Goal: Information Seeking & Learning: Learn about a topic

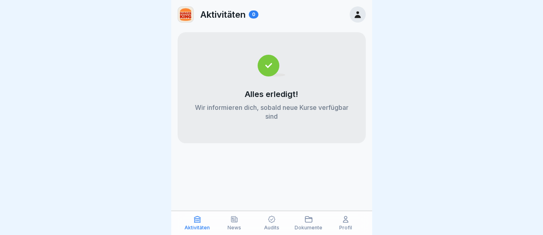
click at [358, 17] on icon at bounding box center [358, 14] width 6 height 7
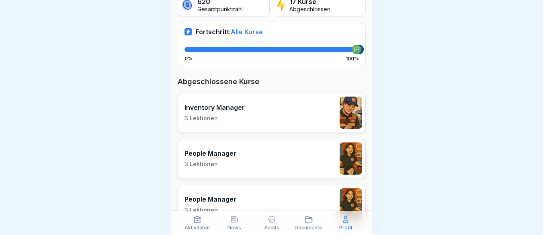
scroll to position [161, 0]
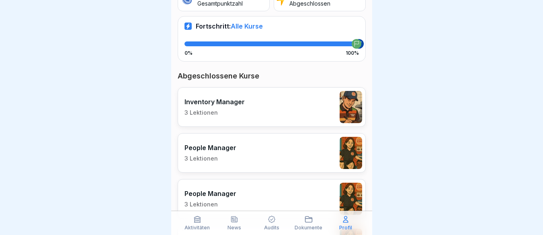
click at [222, 103] on p "Inventory Manager" at bounding box center [215, 102] width 60 height 8
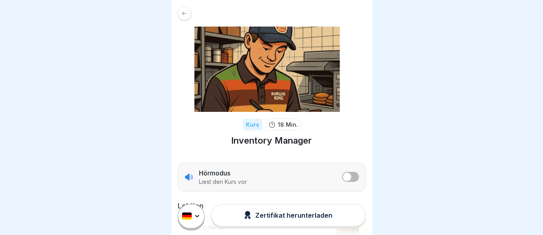
click at [185, 17] on div at bounding box center [185, 13] width 14 height 14
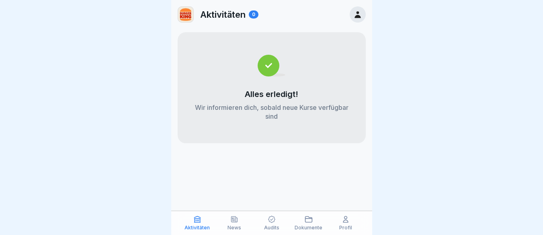
click at [354, 16] on icon at bounding box center [358, 14] width 9 height 9
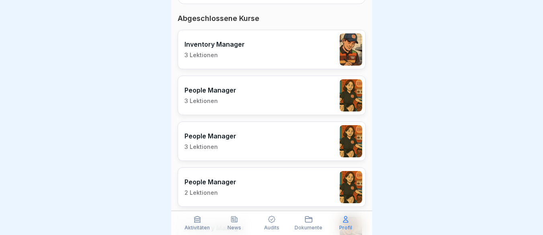
scroll to position [211, 0]
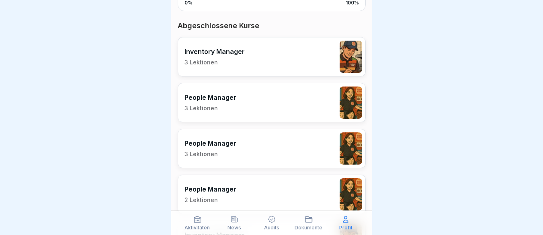
click at [207, 93] on p "People Manager" at bounding box center [211, 97] width 52 height 8
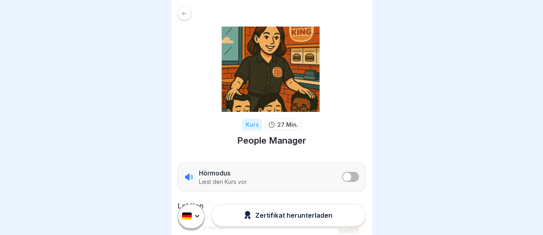
click at [185, 10] on icon at bounding box center [184, 13] width 6 height 6
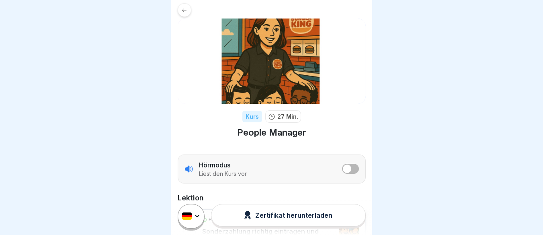
scroll to position [10, 0]
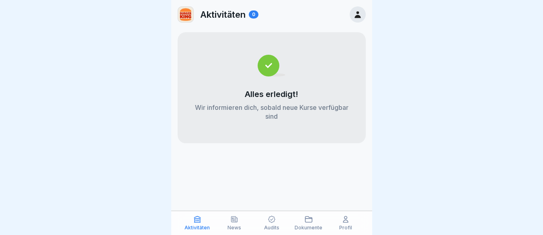
click at [361, 12] on icon at bounding box center [358, 14] width 9 height 9
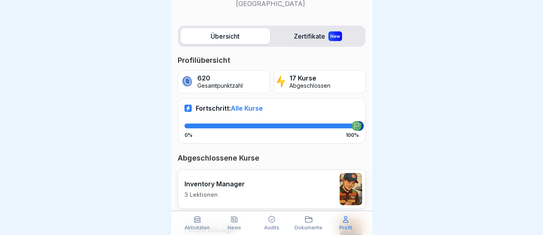
scroll to position [70, 0]
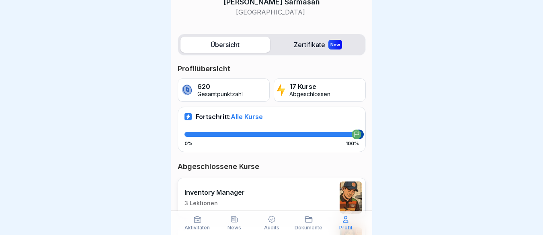
click at [301, 43] on label "Zertifikate New" at bounding box center [319, 45] width 90 height 16
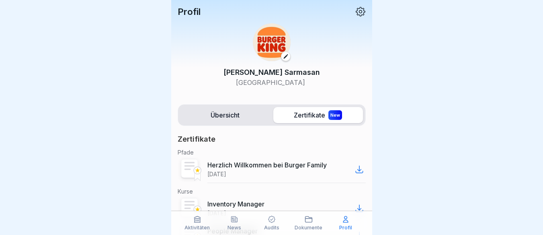
click at [329, 115] on div "New" at bounding box center [336, 115] width 14 height 10
click at [215, 114] on label "Übersicht" at bounding box center [226, 115] width 90 height 16
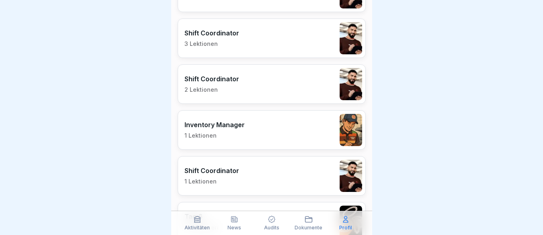
scroll to position [553, 0]
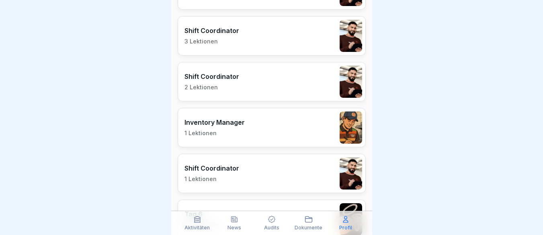
click at [219, 128] on div "Inventory Manager 1 Lektionen" at bounding box center [215, 127] width 60 height 19
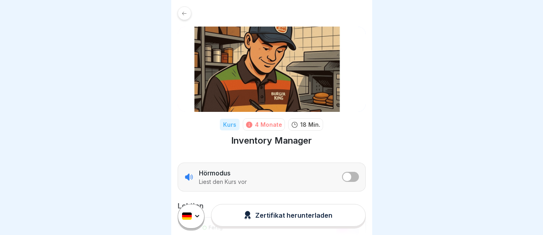
click at [183, 15] on icon at bounding box center [184, 13] width 6 height 6
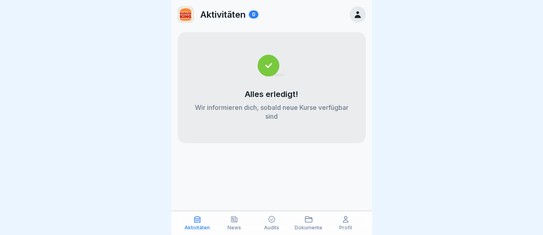
click at [358, 10] on icon at bounding box center [358, 14] width 9 height 9
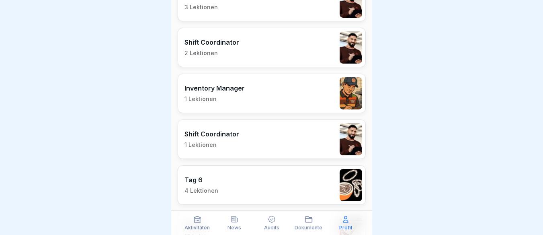
scroll to position [583, 0]
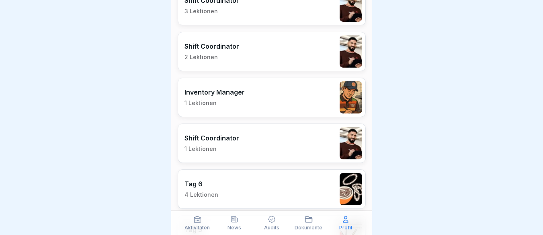
click at [206, 103] on p "1 Lektionen" at bounding box center [215, 102] width 60 height 7
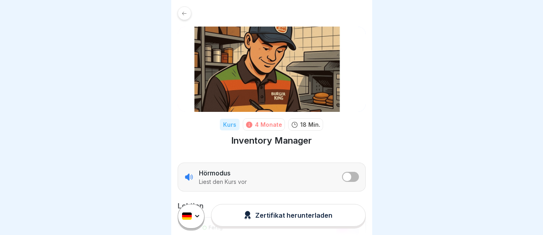
click at [180, 16] on div at bounding box center [185, 13] width 14 height 14
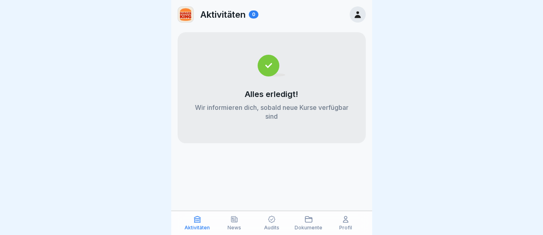
click at [357, 20] on div at bounding box center [358, 14] width 16 height 16
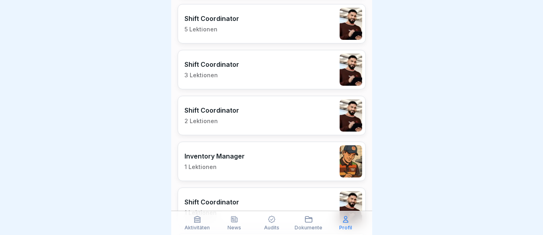
scroll to position [523, 0]
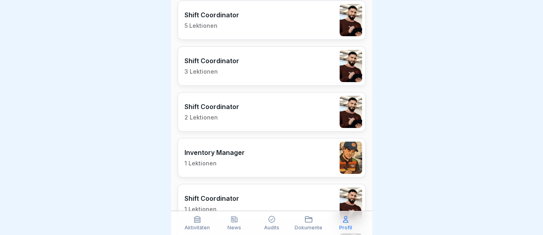
click at [212, 117] on p "2 Lektionen" at bounding box center [212, 117] width 55 height 7
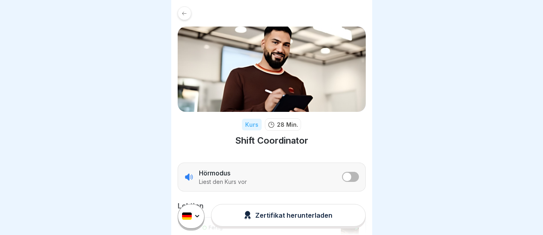
click at [180, 12] on div at bounding box center [185, 13] width 14 height 14
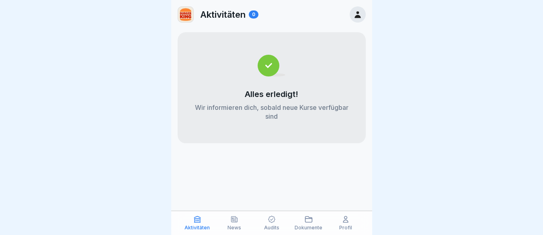
click at [358, 15] on icon at bounding box center [358, 14] width 9 height 9
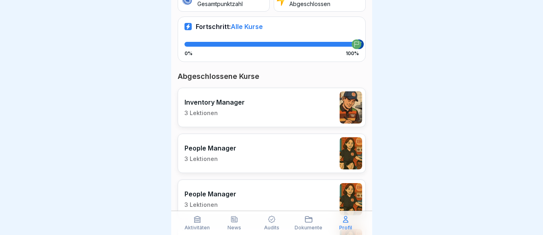
scroll to position [161, 0]
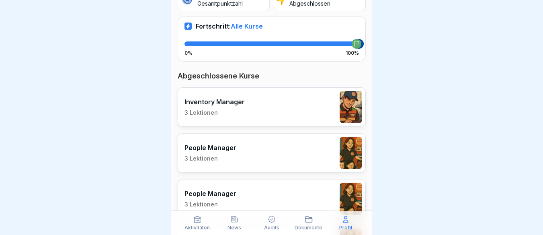
click at [208, 110] on p "3 Lektionen" at bounding box center [215, 112] width 60 height 7
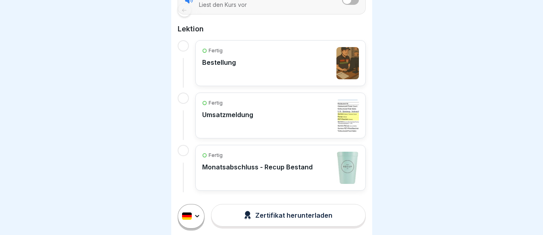
scroll to position [6, 0]
click at [234, 163] on p "Monatsabschluss - Recup Bestand" at bounding box center [257, 167] width 111 height 8
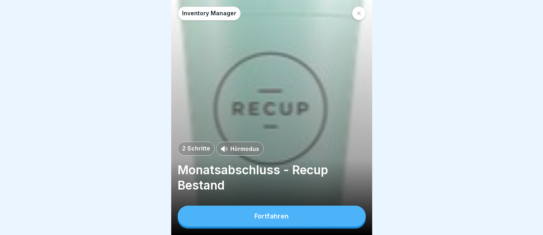
click at [258, 219] on div "Fortfahren" at bounding box center [272, 215] width 34 height 7
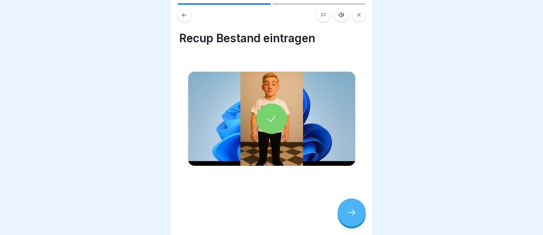
click at [276, 116] on div at bounding box center [272, 118] width 31 height 31
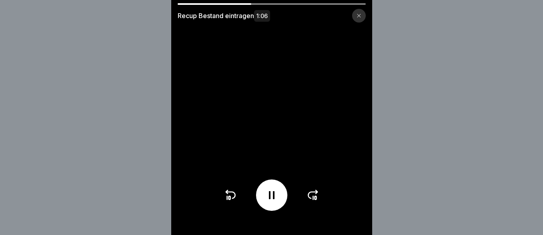
click at [362, 17] on div at bounding box center [359, 16] width 14 height 14
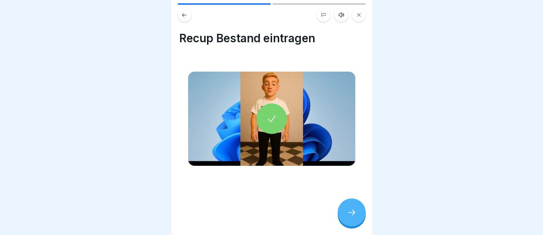
click at [357, 13] on icon at bounding box center [359, 14] width 5 height 5
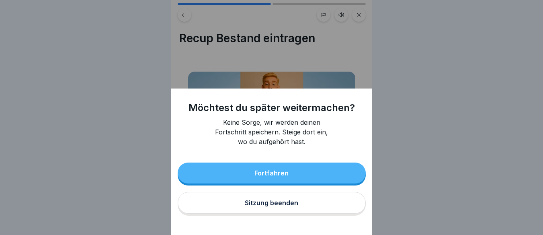
scroll to position [6, 0]
click at [279, 177] on div "Fortfahren" at bounding box center [272, 172] width 34 height 7
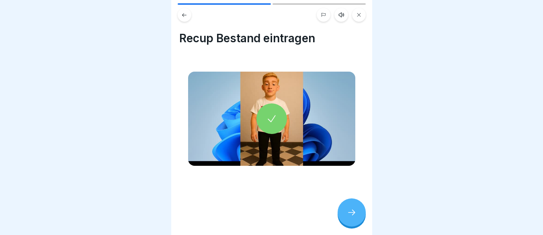
scroll to position [0, 0]
click at [358, 13] on icon at bounding box center [359, 14] width 5 height 5
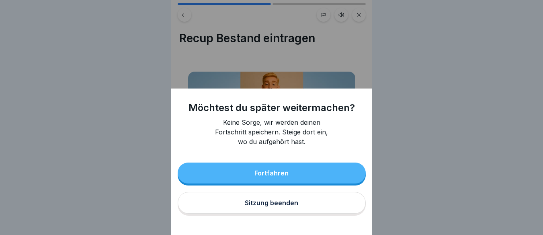
click at [238, 210] on button "Sitzung beenden" at bounding box center [272, 203] width 188 height 22
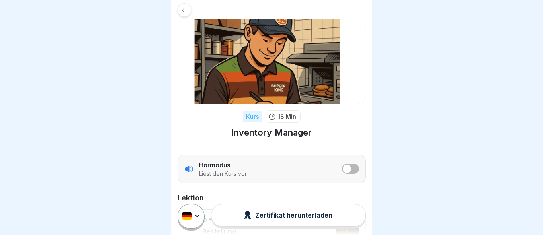
scroll to position [10, 0]
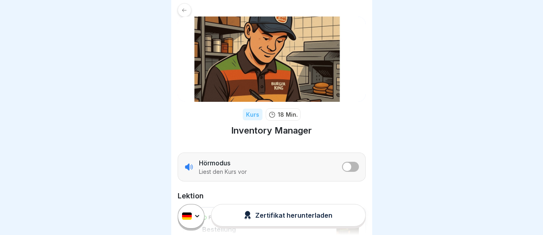
click at [182, 9] on icon at bounding box center [184, 10] width 6 height 6
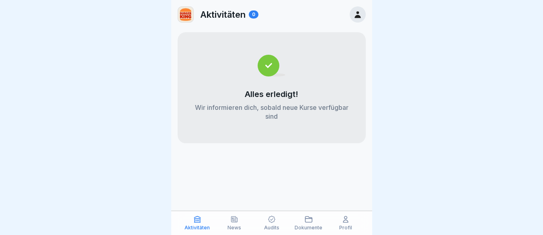
scroll to position [6, 0]
click at [240, 220] on div "News" at bounding box center [234, 222] width 33 height 15
